Goal: Find contact information: Find contact information

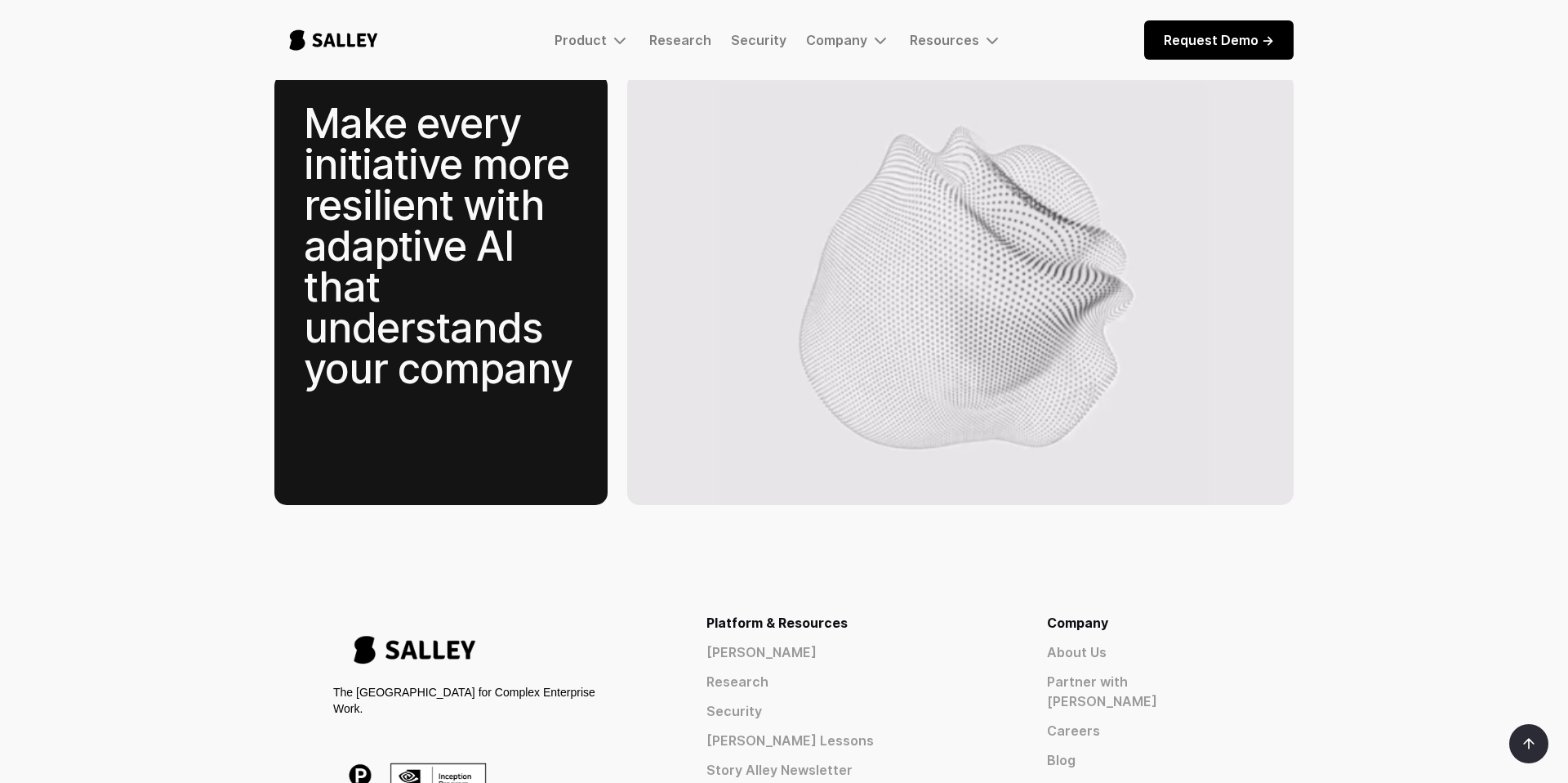
scroll to position [2514, 0]
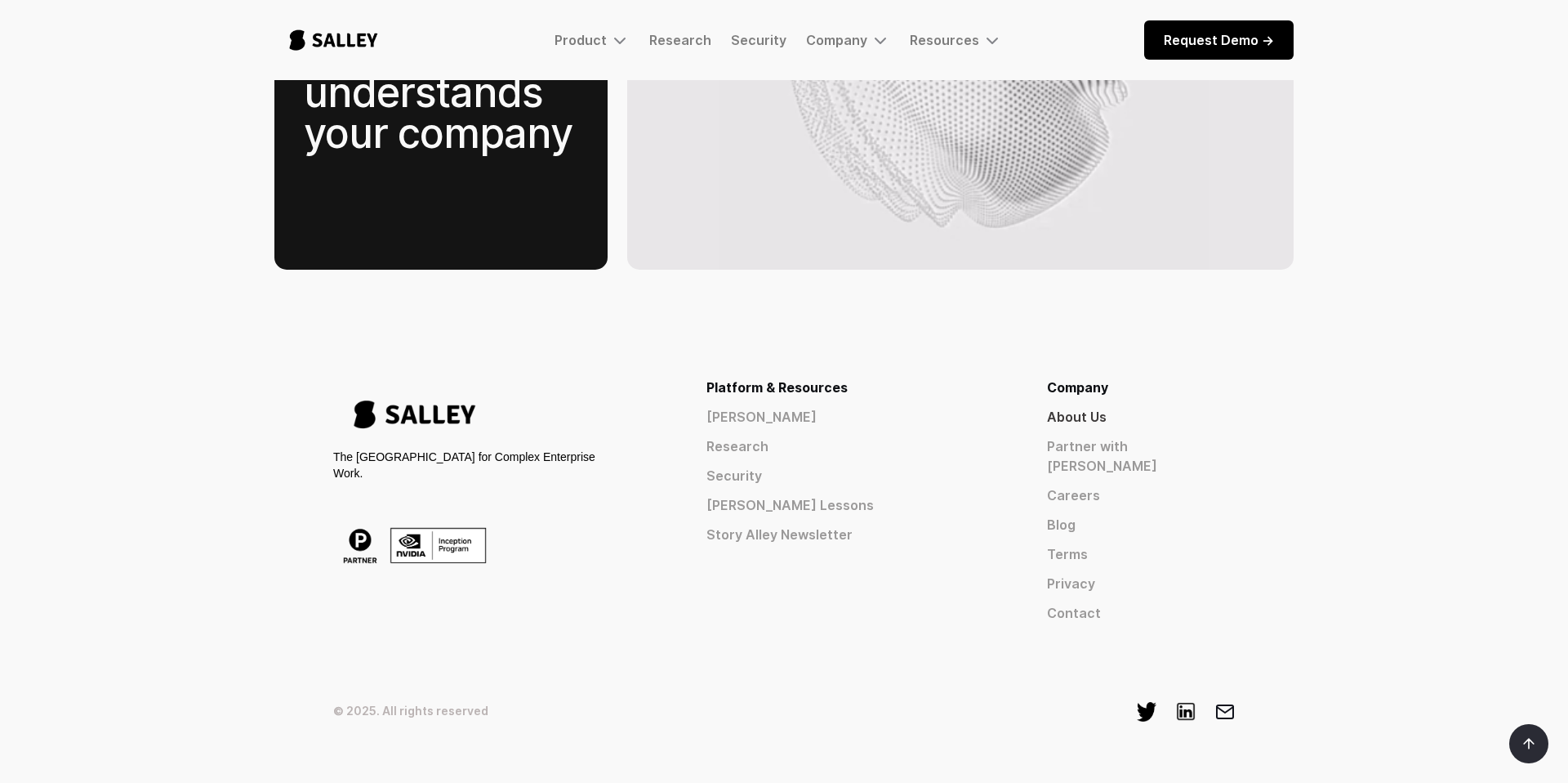
click at [1156, 407] on link "About Us" at bounding box center [1140, 416] width 188 height 19
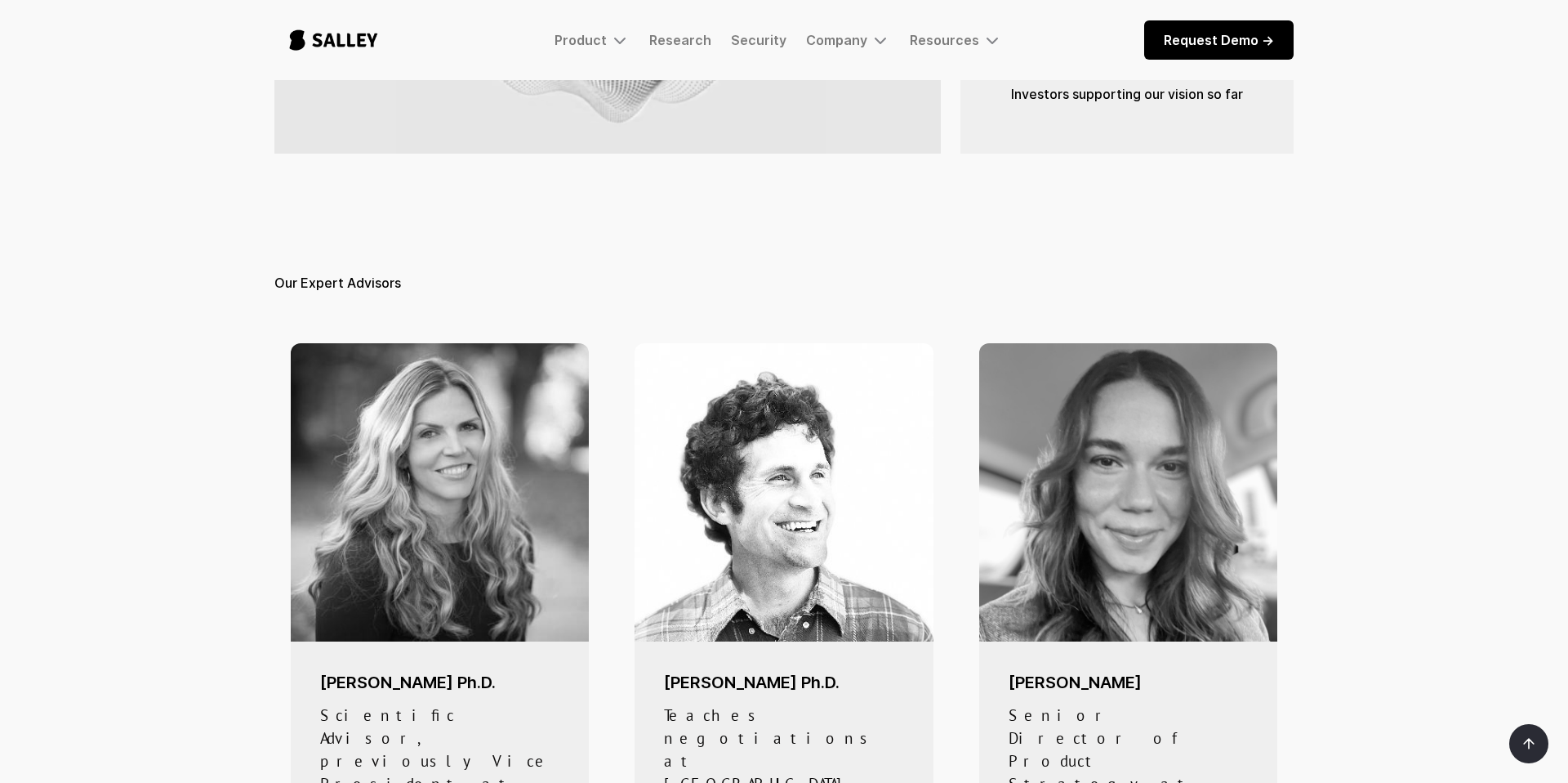
scroll to position [571, 0]
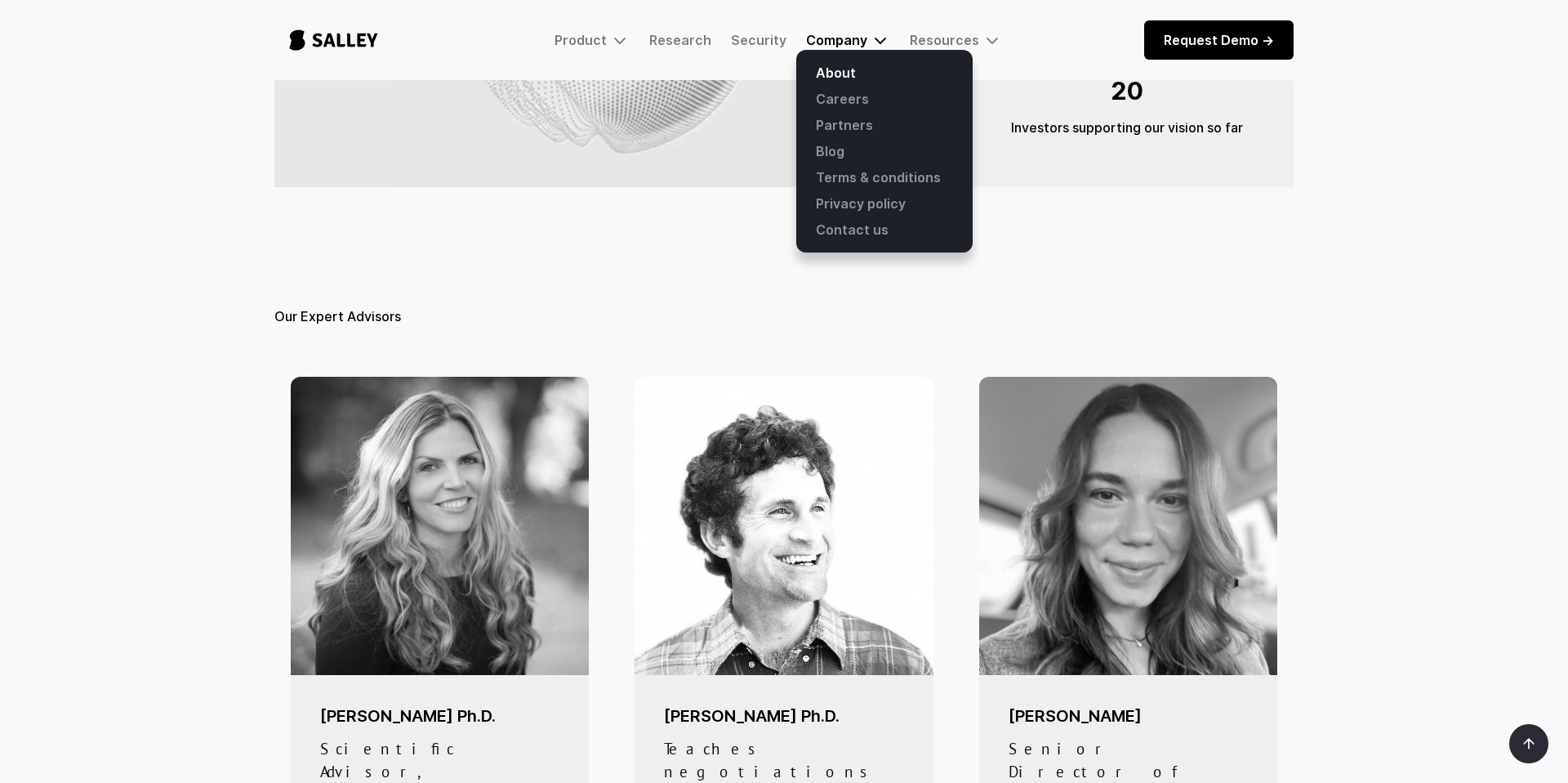
click at [845, 48] on div "Company" at bounding box center [848, 40] width 84 height 19
click at [876, 234] on link "Contact us" at bounding box center [884, 229] width 157 height 26
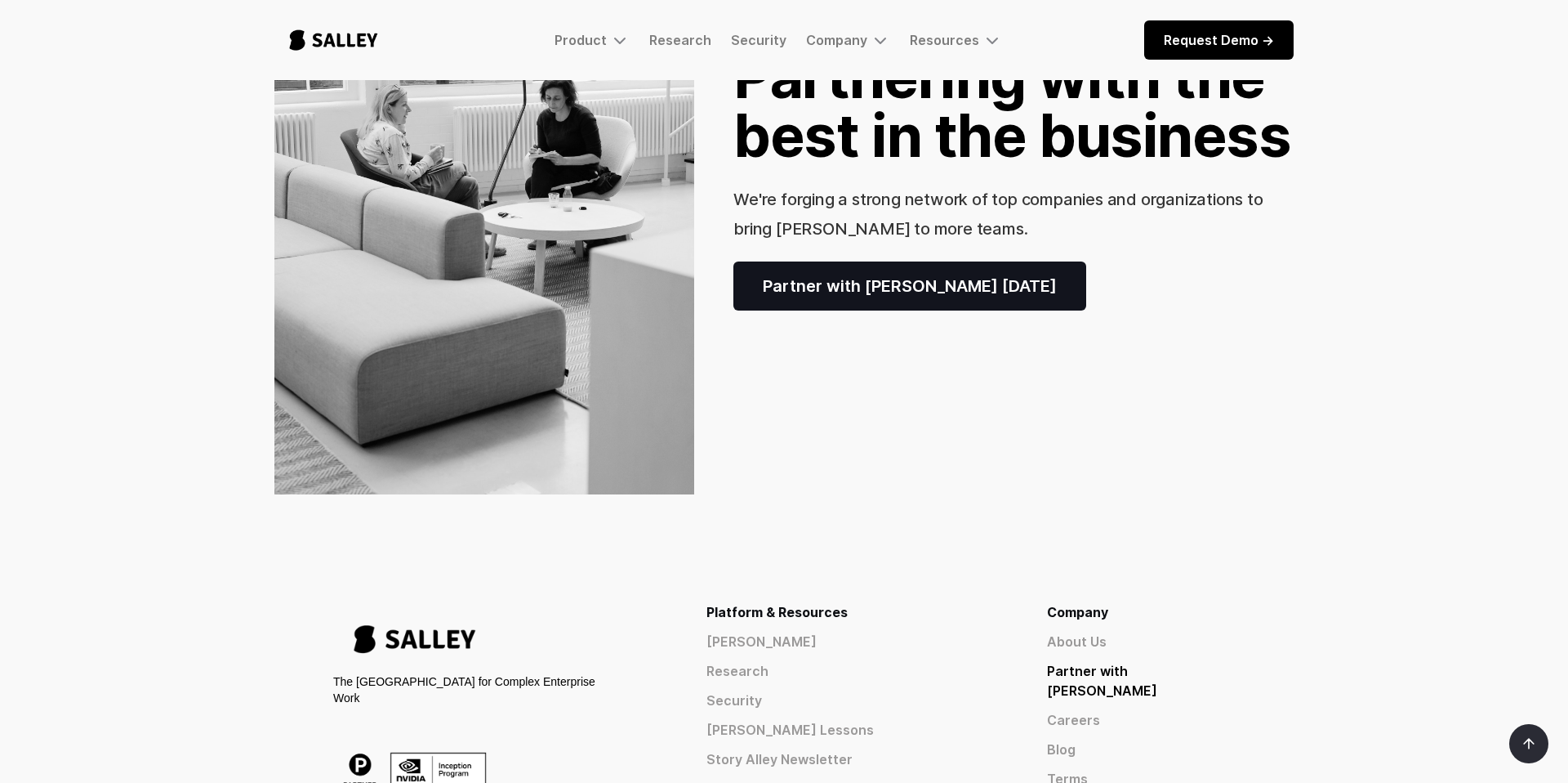
scroll to position [510, 0]
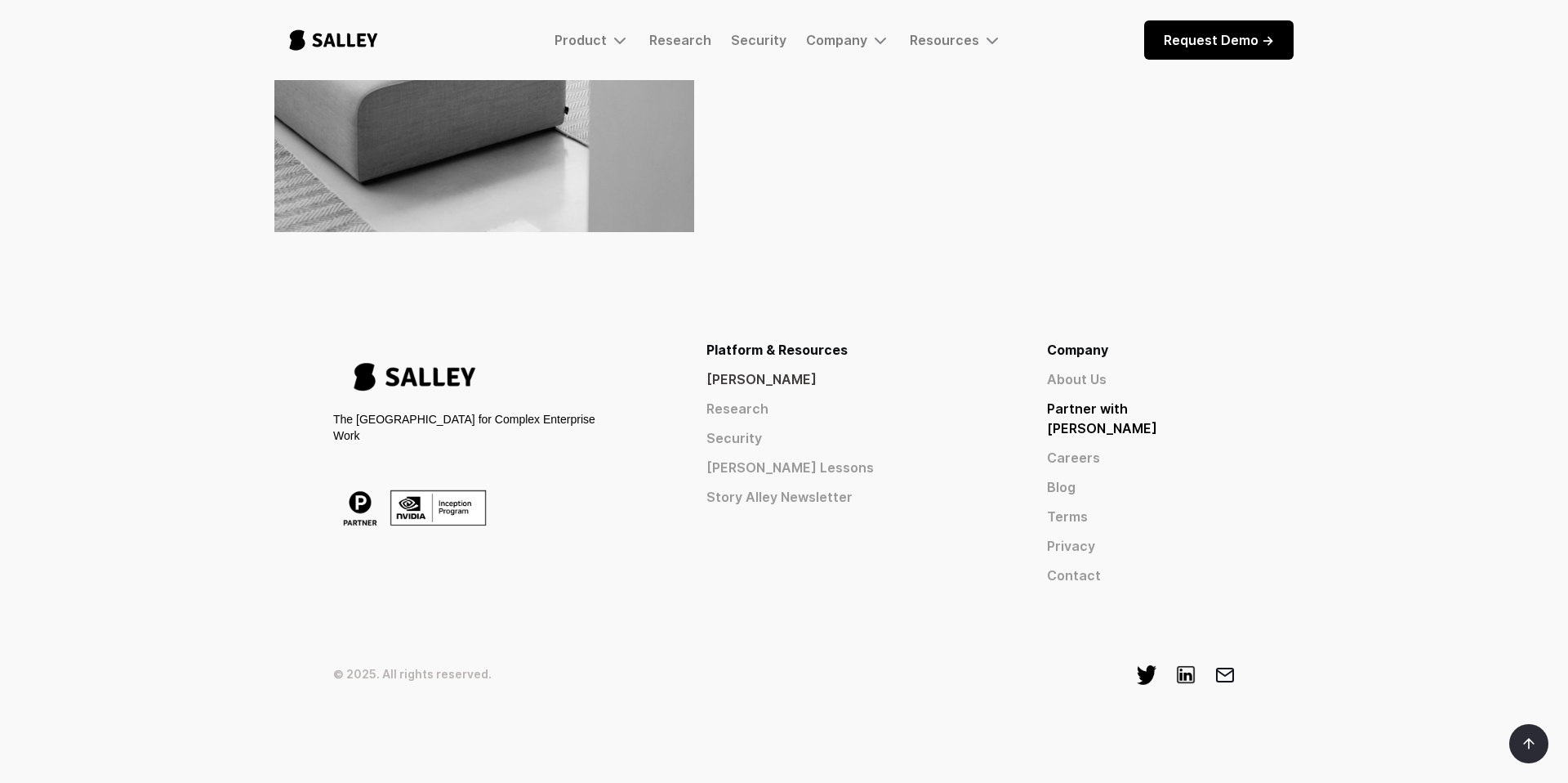
click at [914, 385] on link "[PERSON_NAME]" at bounding box center [847, 379] width 281 height 19
